Goal: Consume media (video, audio): Consume media (video, audio)

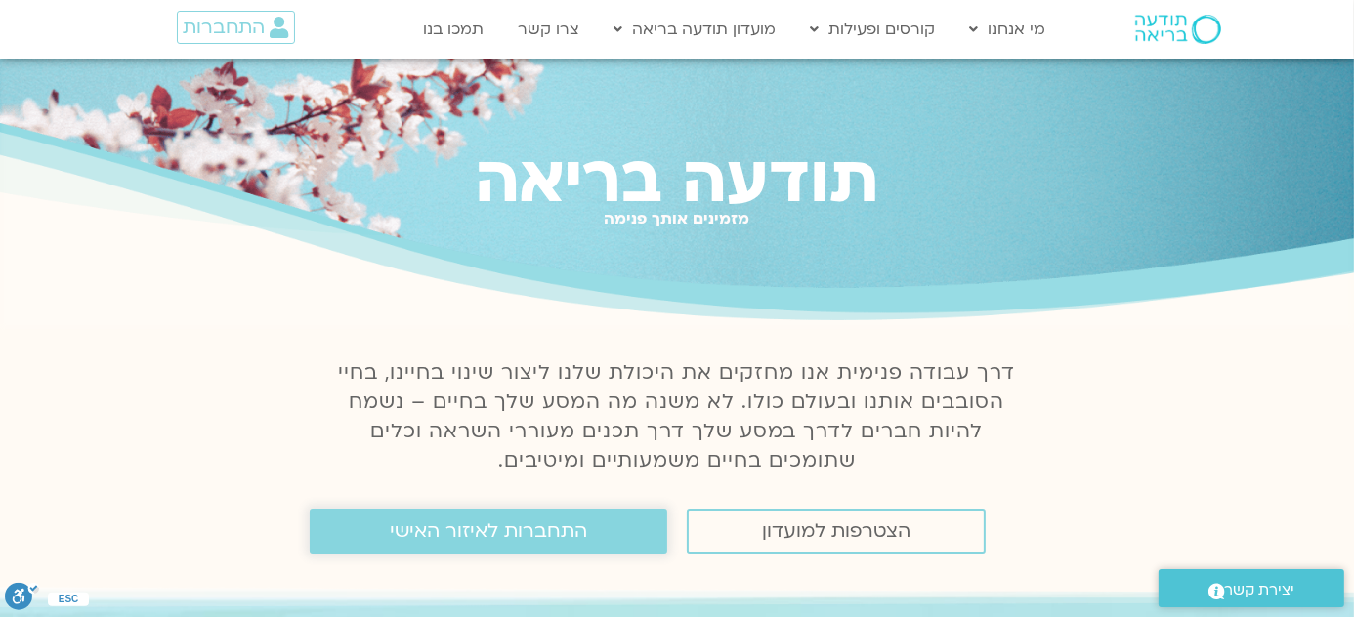
click at [558, 525] on span "התחברות לאיזור האישי" at bounding box center [488, 531] width 197 height 21
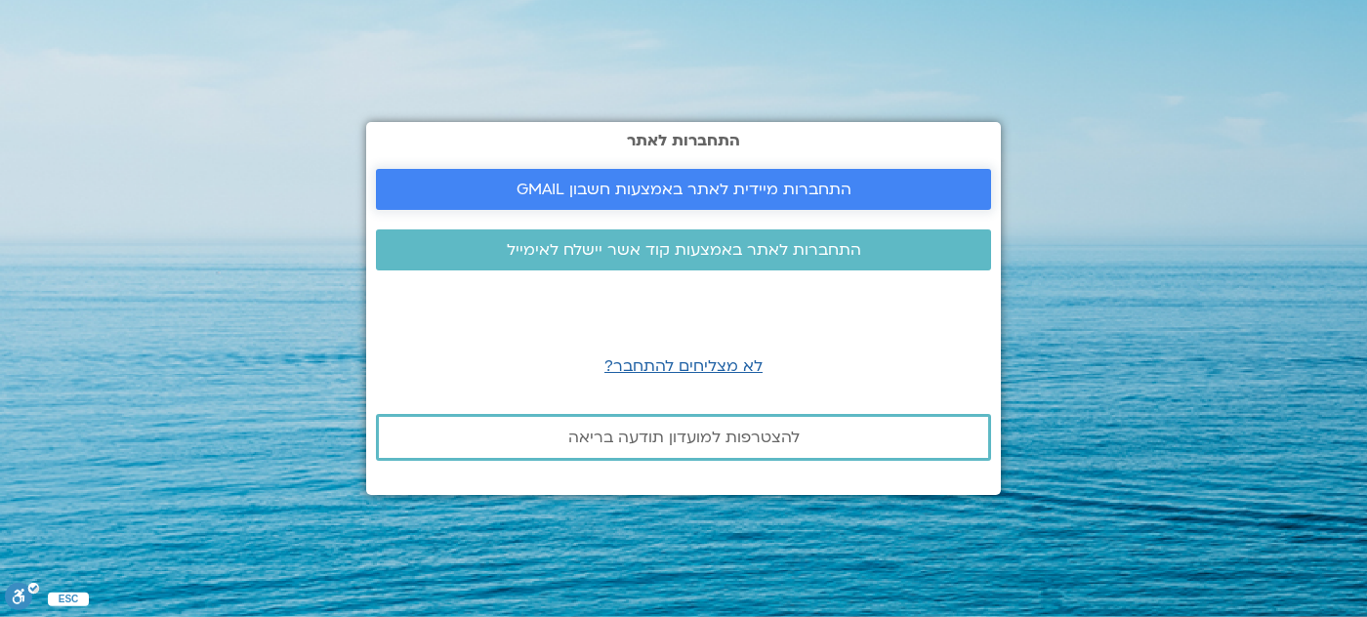
click at [750, 194] on span "התחברות מיידית לאתר באמצעות חשבון GMAIL" at bounding box center [684, 190] width 335 height 18
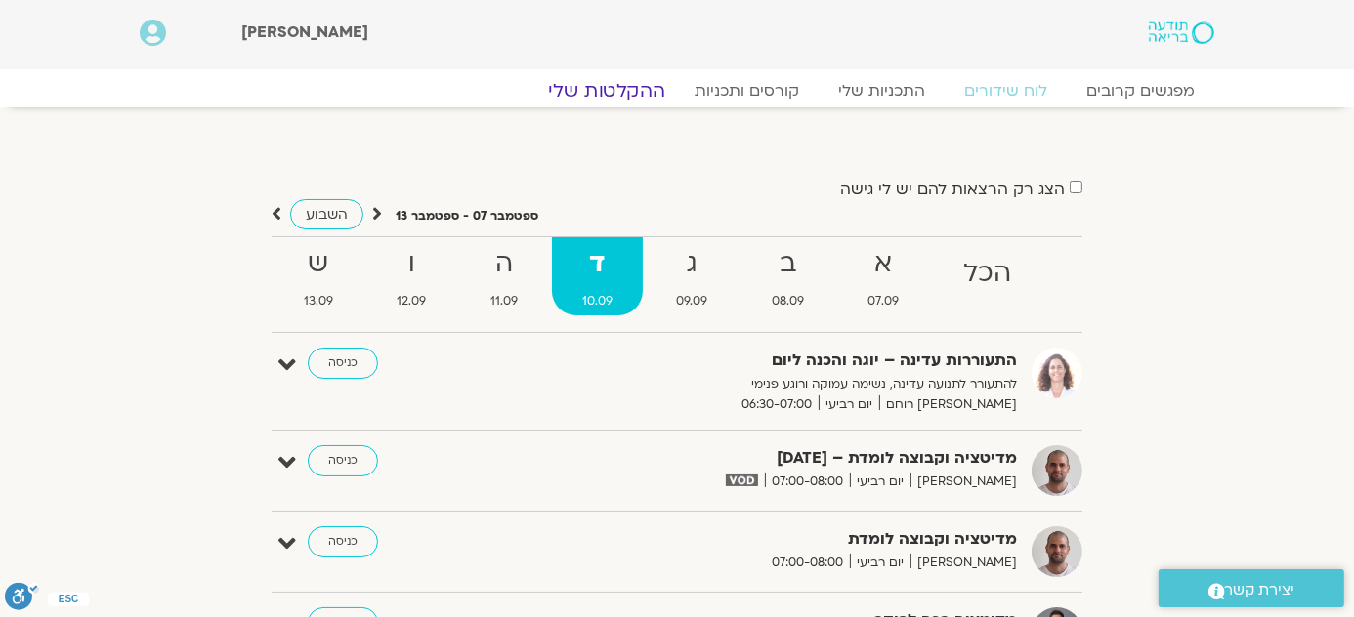
click at [628, 100] on link "ההקלטות שלי" at bounding box center [606, 90] width 164 height 23
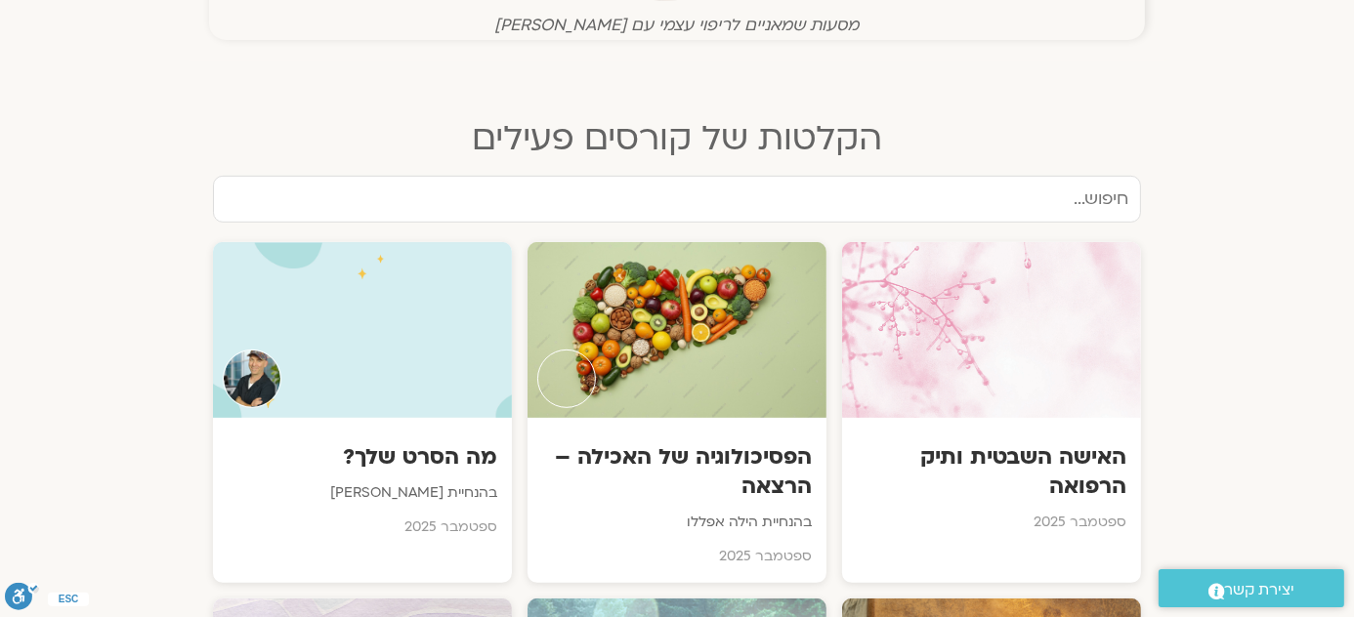
scroll to position [888, 0]
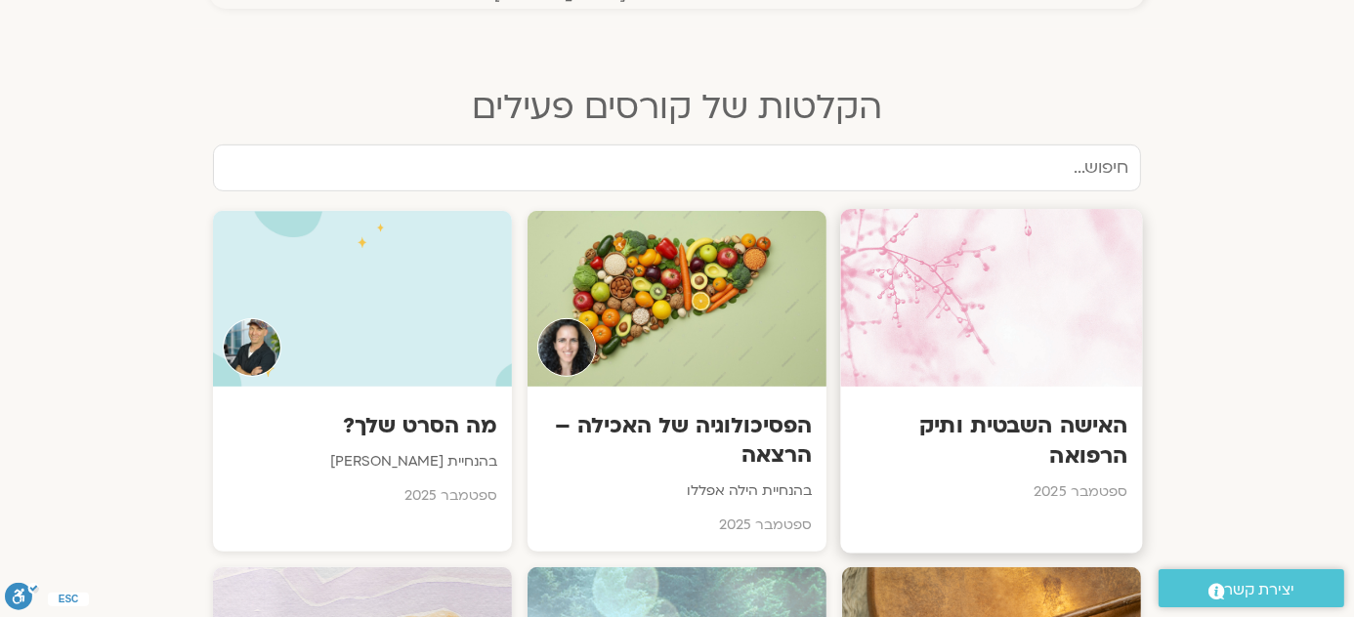
click at [1041, 398] on div "האישה השבטית ותיק הרפואה ספטמבר 2025" at bounding box center [991, 453] width 302 height 133
